Goal: Task Accomplishment & Management: Complete application form

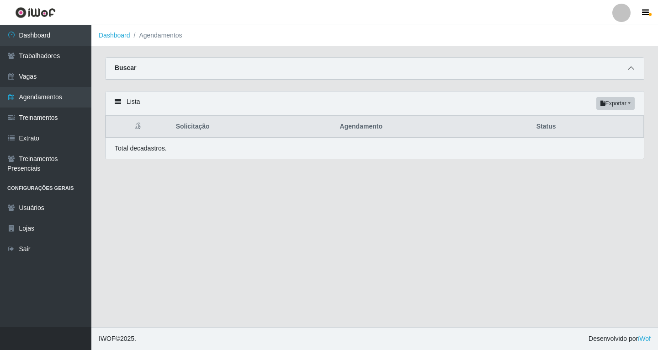
click at [630, 71] on icon at bounding box center [631, 68] width 6 height 6
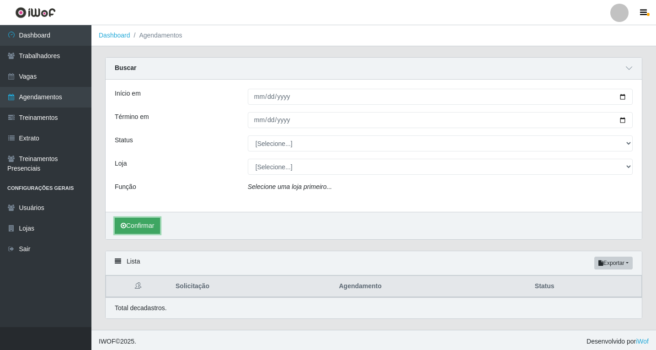
click at [125, 228] on icon "submit" at bounding box center [123, 225] width 5 height 6
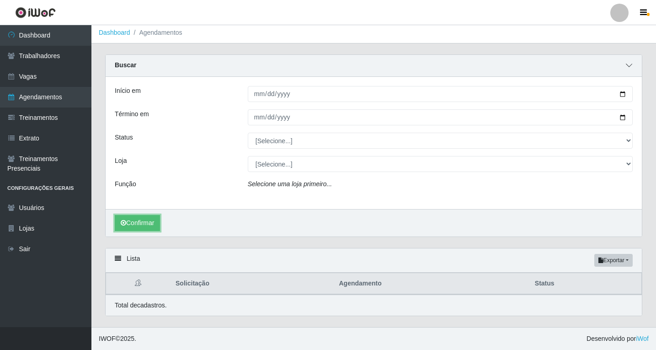
scroll to position [3, 0]
click at [630, 65] on icon at bounding box center [629, 65] width 6 height 6
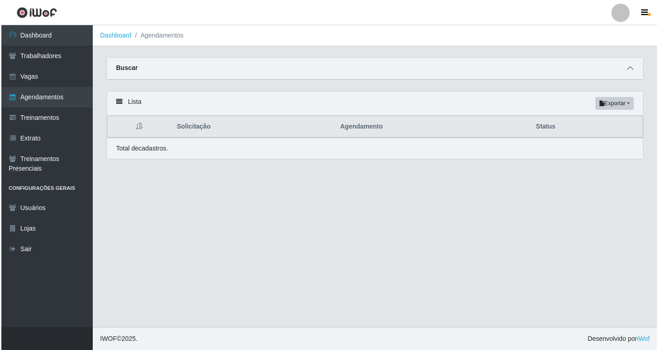
scroll to position [0, 0]
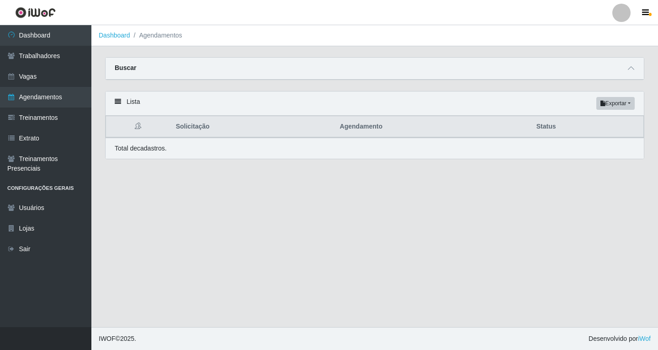
click at [630, 74] on div "Buscar" at bounding box center [375, 69] width 538 height 22
click at [631, 70] on icon at bounding box center [631, 68] width 6 height 6
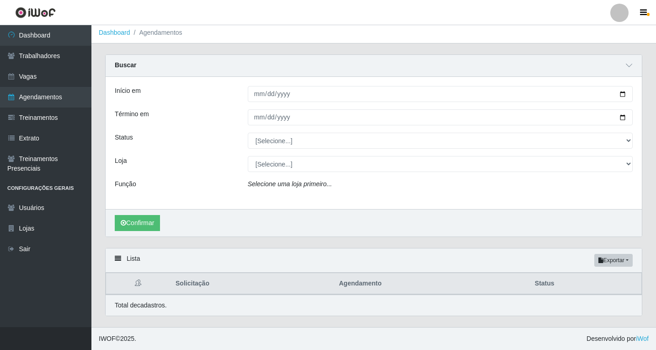
scroll to position [3, 0]
click at [138, 221] on button "Confirmar" at bounding box center [137, 223] width 45 height 16
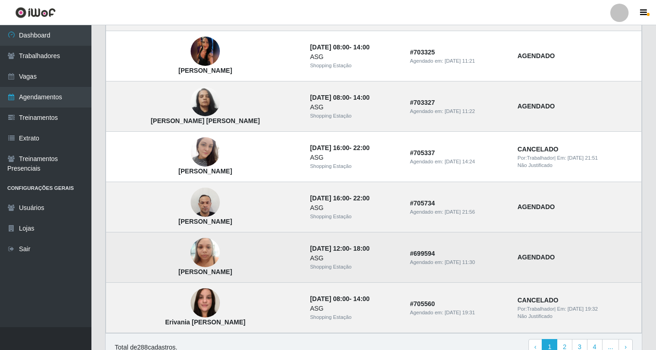
scroll to position [734, 0]
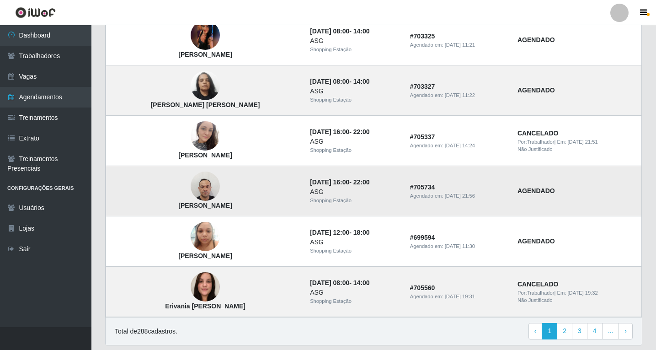
click at [194, 188] on img at bounding box center [205, 186] width 29 height 39
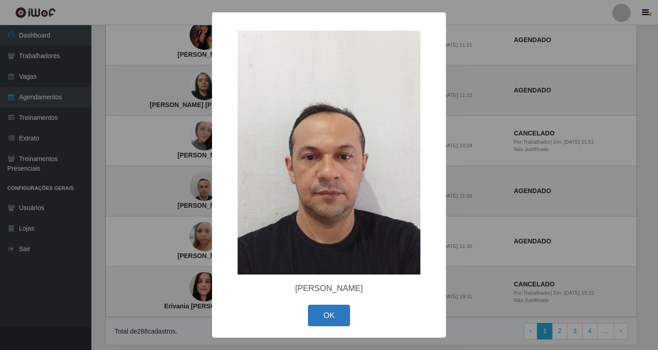
click at [332, 319] on button "OK" at bounding box center [329, 314] width 42 height 21
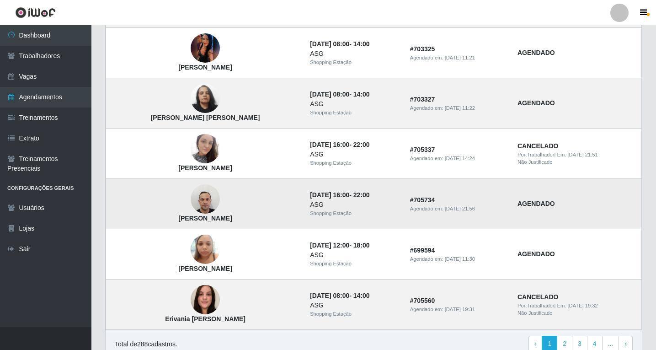
scroll to position [764, 0]
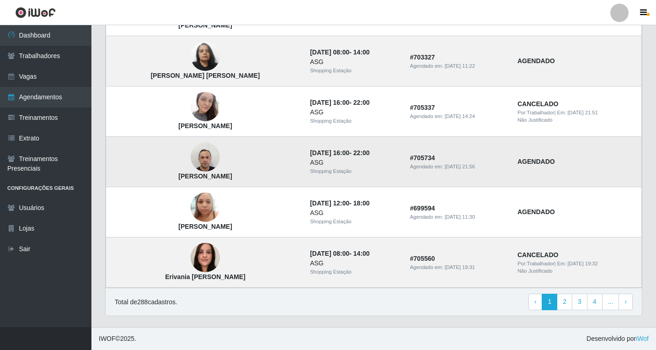
click at [391, 165] on td "[DATE] 16:00 - 22:00 ASG Shopping Estação" at bounding box center [354, 162] width 100 height 50
click at [352, 165] on div "ASG" at bounding box center [354, 163] width 89 height 10
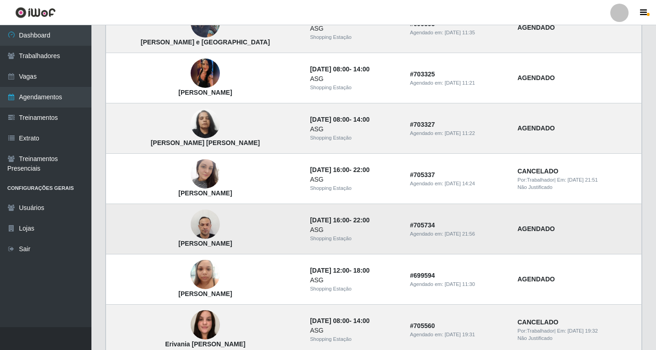
scroll to position [718, 0]
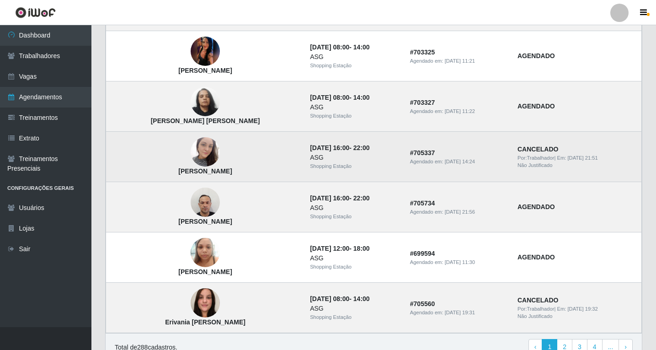
click at [191, 155] on img at bounding box center [205, 151] width 29 height 39
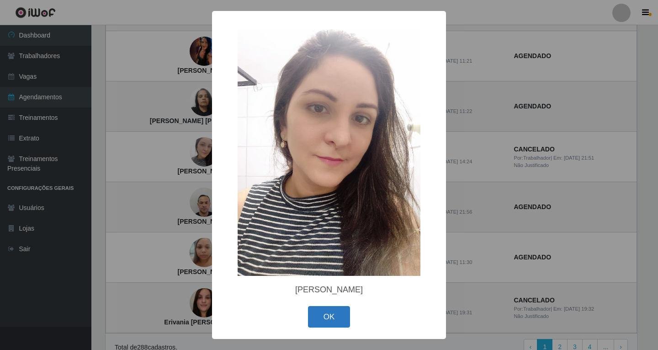
click at [318, 316] on button "OK" at bounding box center [329, 316] width 42 height 21
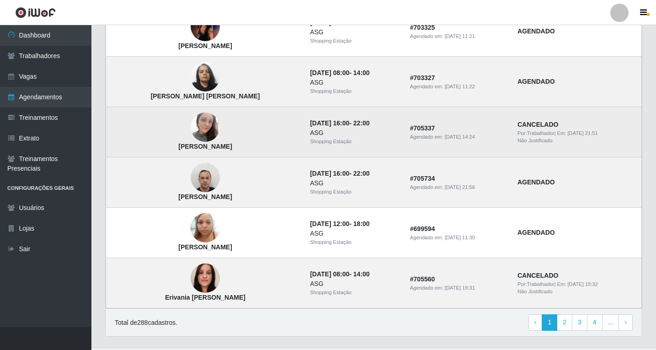
scroll to position [764, 0]
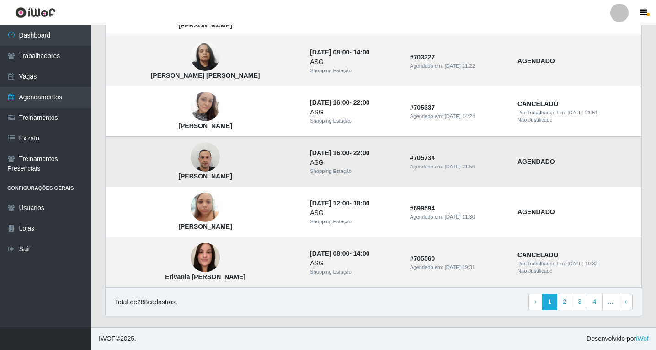
click at [196, 157] on img at bounding box center [205, 157] width 29 height 39
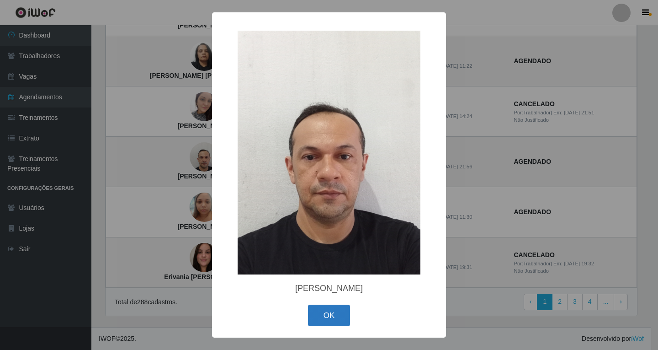
click at [335, 314] on button "OK" at bounding box center [329, 314] width 42 height 21
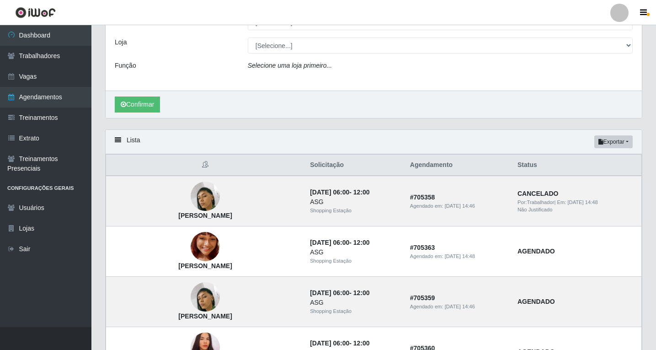
scroll to position [137, 0]
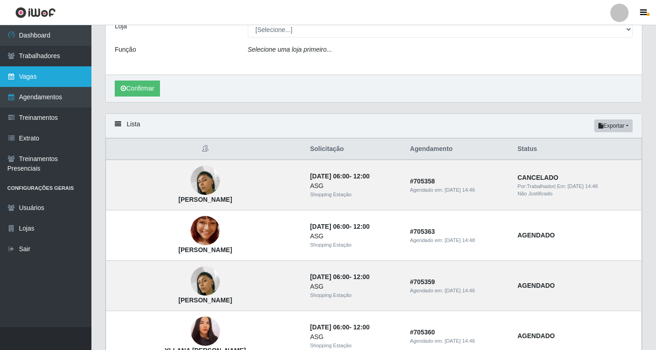
click at [31, 79] on link "Vagas" at bounding box center [45, 76] width 91 height 21
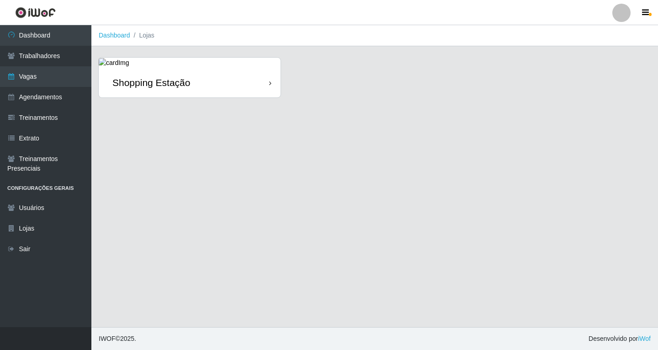
click at [260, 77] on div "Shopping Estação" at bounding box center [190, 83] width 182 height 30
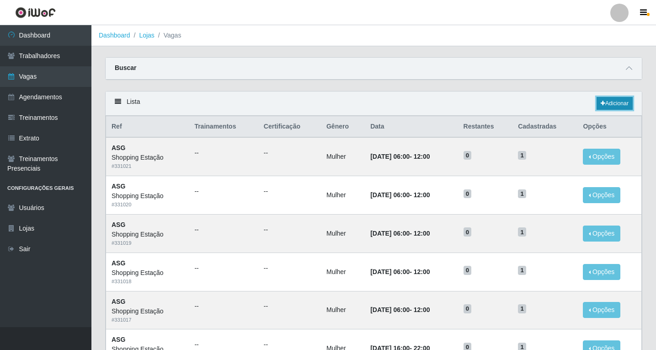
click at [606, 104] on link "Adicionar" at bounding box center [614, 103] width 36 height 13
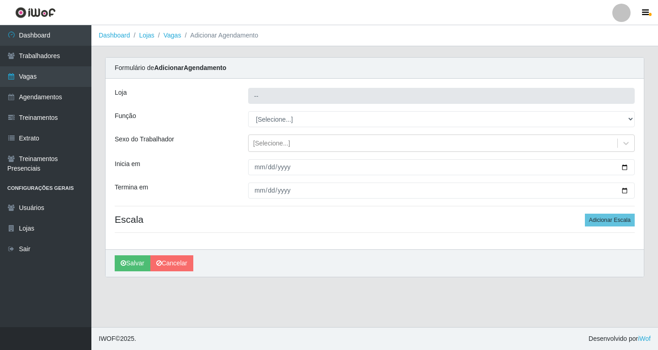
type input "Shopping Estação"
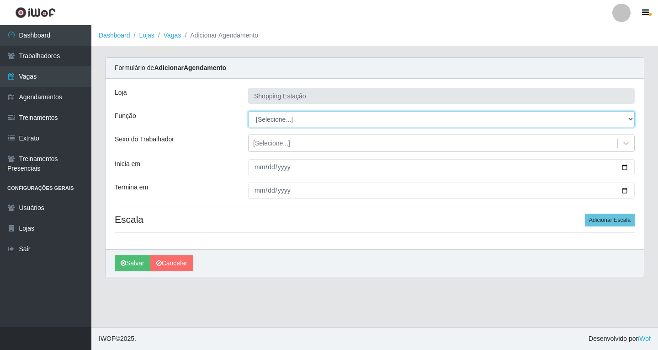
click at [265, 122] on select "[Selecione...] ASG ASG + ASG ++ Operador de Caixa Operador de Caixa + Operador …" at bounding box center [441, 119] width 387 height 16
select select "16"
click at [248, 111] on select "[Selecione...] ASG ASG + ASG ++ Operador de Caixa Operador de Caixa + Operador …" at bounding box center [441, 119] width 387 height 16
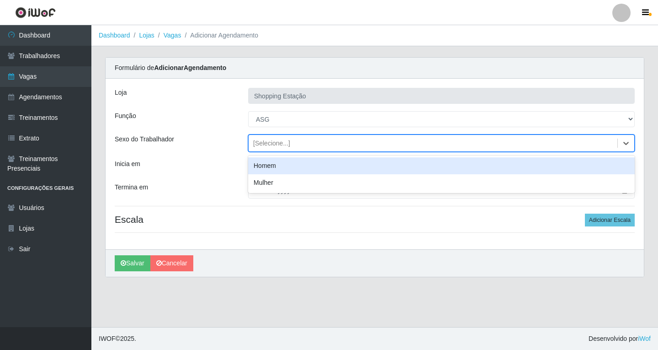
click at [261, 146] on div "[Selecione...]" at bounding box center [271, 143] width 37 height 10
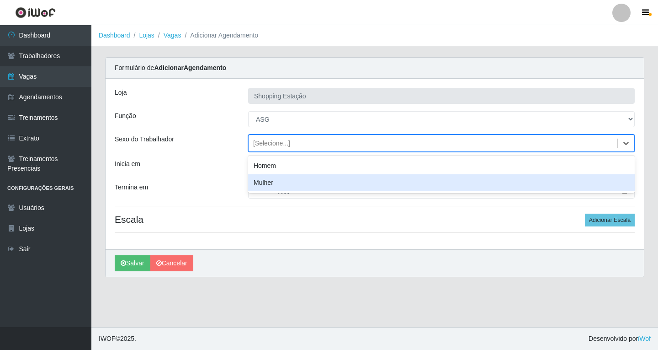
click at [264, 186] on div "Mulher" at bounding box center [441, 182] width 387 height 17
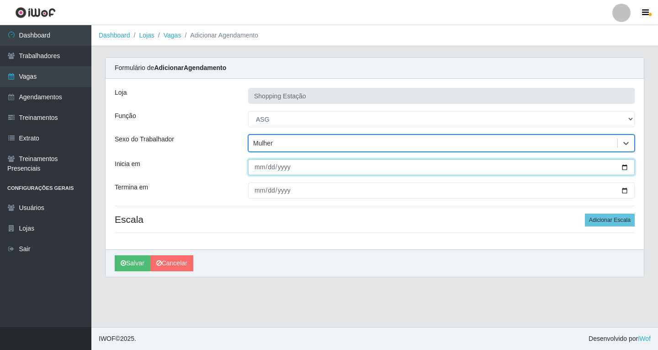
click at [258, 172] on input "Inicia em" at bounding box center [441, 167] width 387 height 16
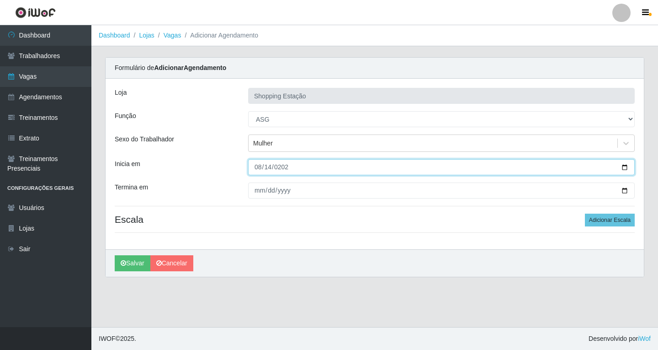
type input "[DATE]"
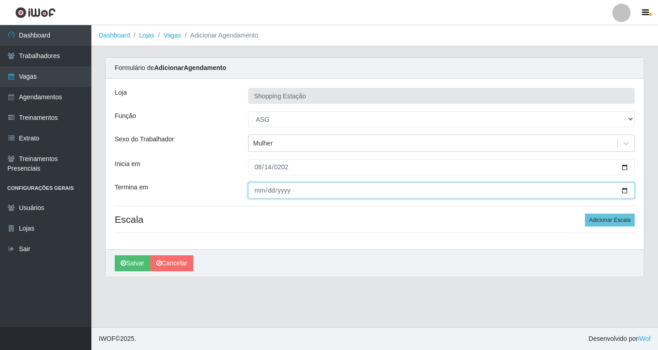
click at [260, 192] on input "Termina em" at bounding box center [441, 190] width 387 height 16
type input "[DATE]"
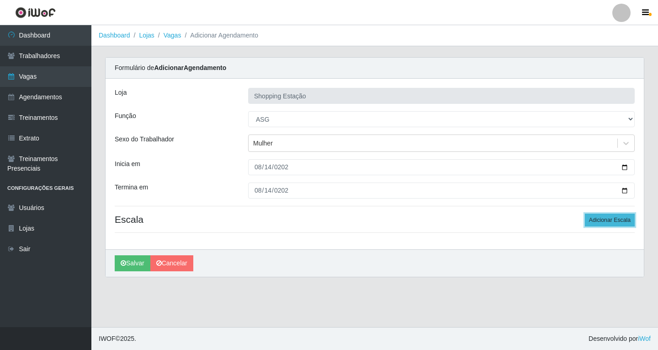
click at [600, 222] on button "Adicionar Escala" at bounding box center [610, 219] width 50 height 13
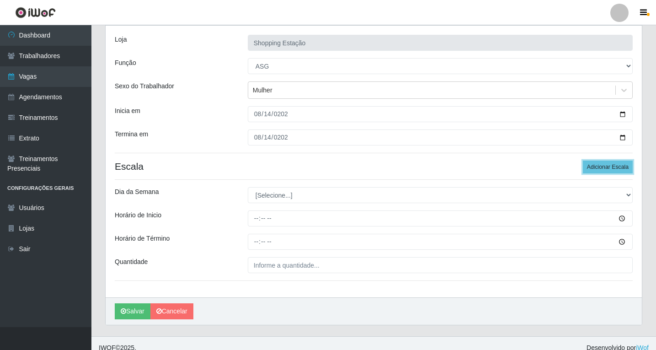
scroll to position [62, 0]
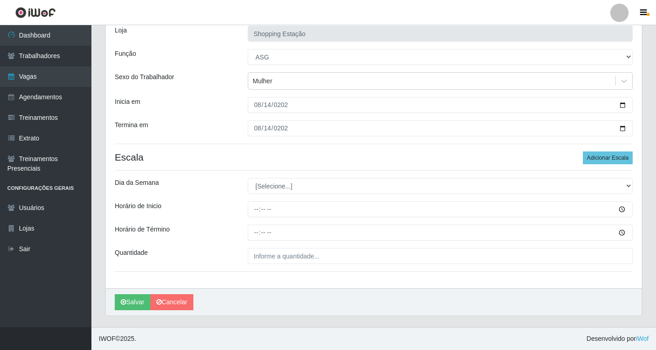
drag, startPoint x: 274, startPoint y: 196, endPoint x: 274, endPoint y: 185, distance: 11.0
click at [274, 193] on div "Loja Shopping Estação Função [Selecione...] ASG ASG + ASG ++ Operador de Caixa …" at bounding box center [374, 151] width 536 height 271
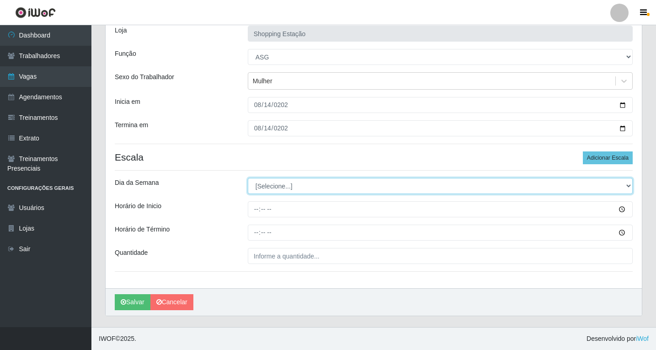
click at [274, 185] on select "[Selecione...] Segunda Terça Quarta Quinta Sexta Sábado Domingo" at bounding box center [440, 186] width 385 height 16
select select "4"
click at [248, 178] on select "[Selecione...] Segunda Terça Quarta Quinta Sexta Sábado Domingo" at bounding box center [440, 186] width 385 height 16
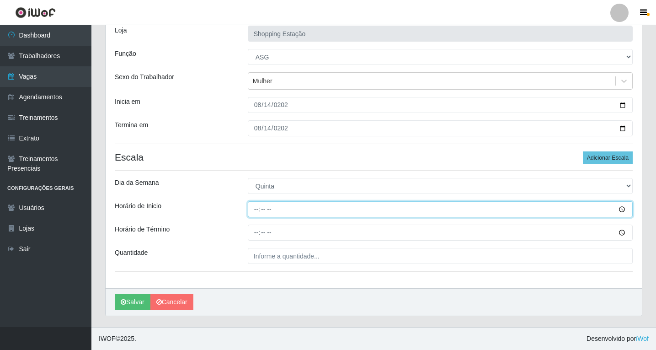
click at [255, 213] on input "Horário de Inicio" at bounding box center [440, 209] width 385 height 16
type input "16:00"
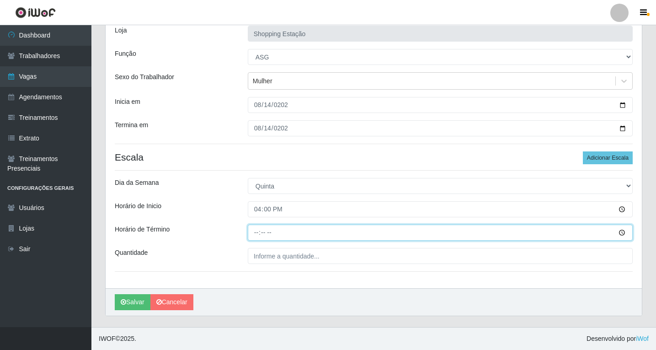
click at [255, 229] on input "Horário de Término" at bounding box center [440, 232] width 385 height 16
type input "22:00"
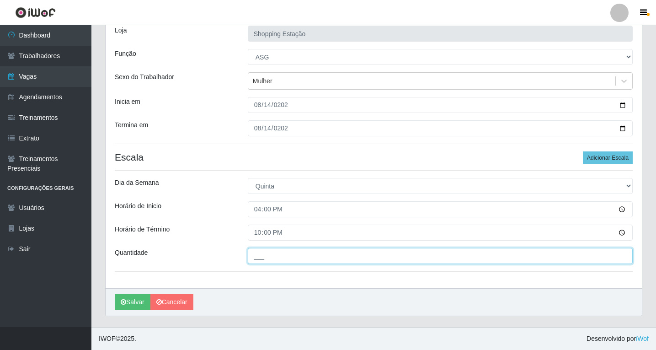
click at [260, 256] on input "___" at bounding box center [440, 256] width 385 height 16
type input "1__"
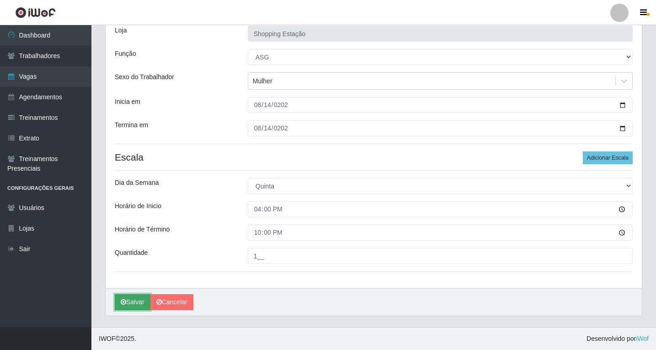
click at [126, 304] on button "Salvar" at bounding box center [133, 302] width 36 height 16
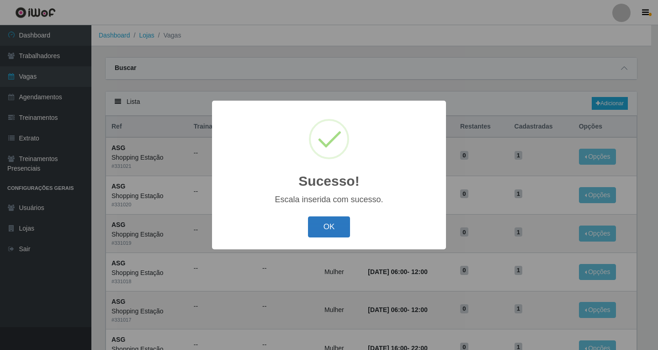
click at [328, 228] on button "OK" at bounding box center [329, 226] width 42 height 21
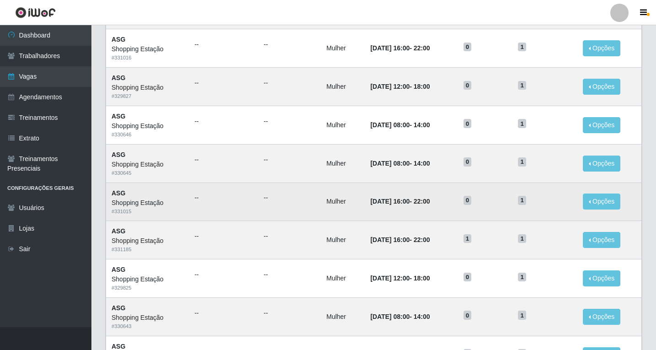
scroll to position [320, 0]
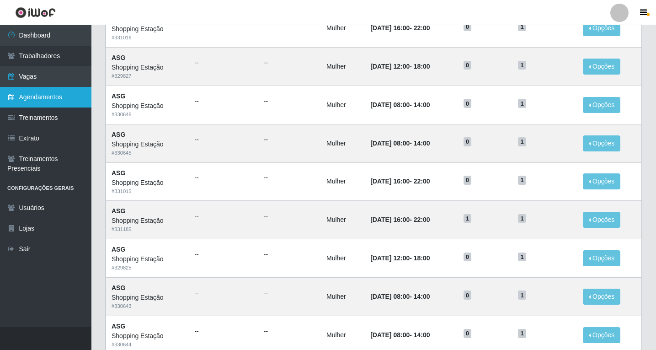
click at [45, 100] on link "Agendamentos" at bounding box center [45, 97] width 91 height 21
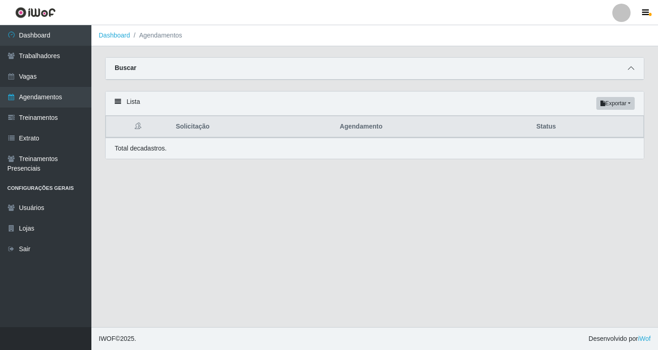
click at [630, 71] on icon at bounding box center [631, 68] width 6 height 6
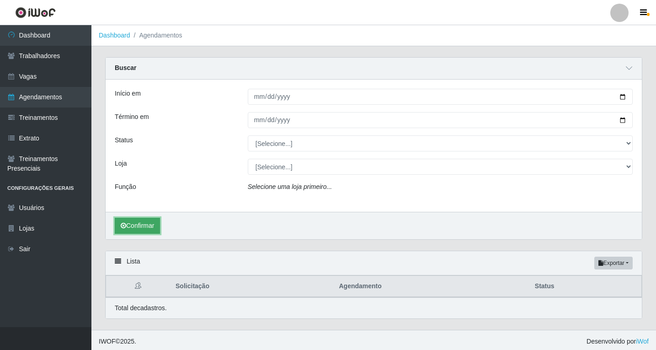
click at [150, 226] on button "Confirmar" at bounding box center [137, 226] width 45 height 16
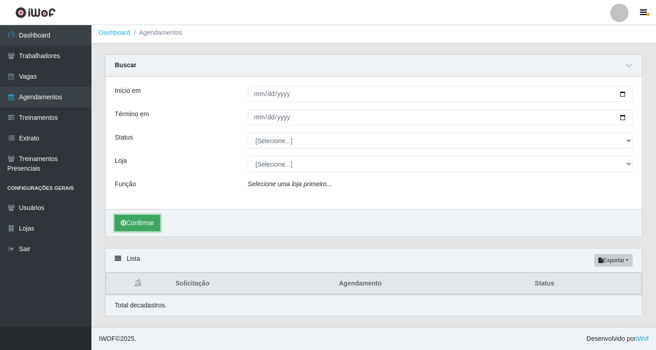
click at [143, 224] on button "Confirmar" at bounding box center [137, 223] width 45 height 16
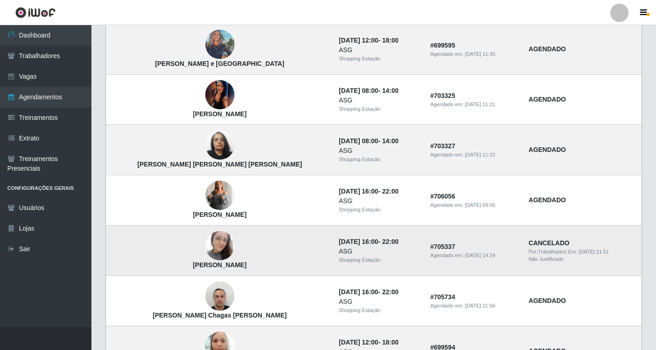
scroll to position [503, 0]
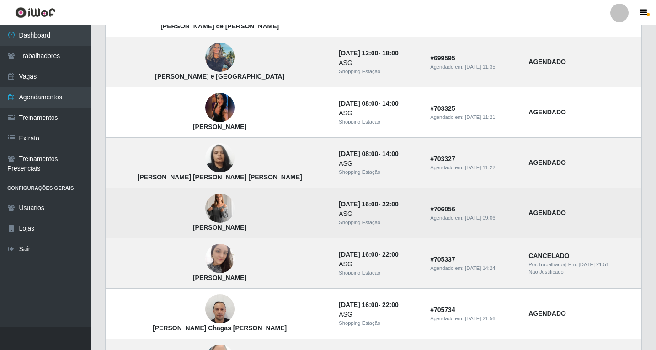
click at [205, 206] on img at bounding box center [219, 208] width 29 height 41
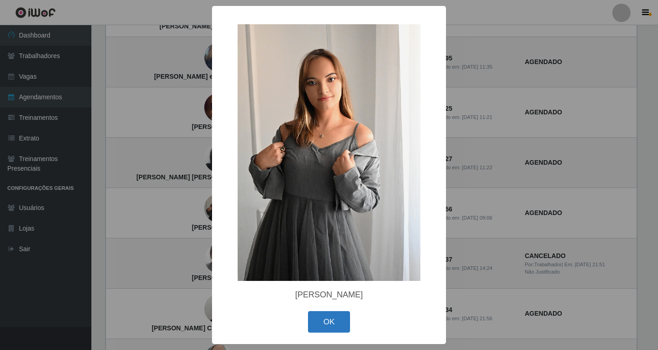
click at [330, 324] on button "OK" at bounding box center [329, 321] width 42 height 21
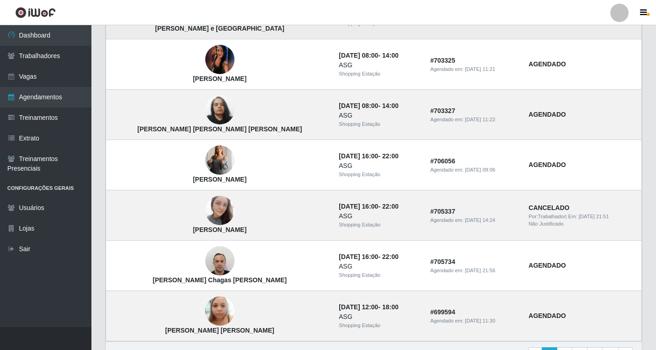
scroll to position [605, 0]
